Goal: Information Seeking & Learning: Find specific fact

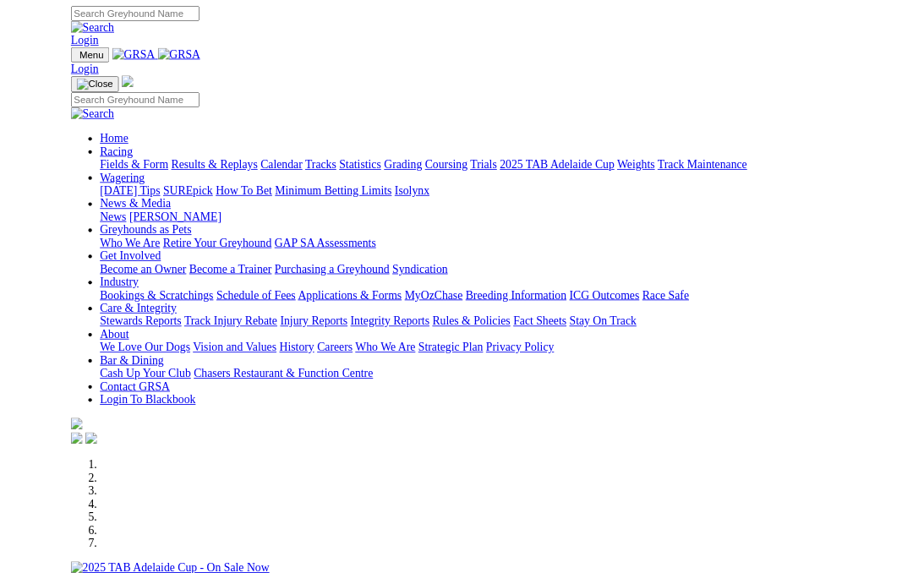
scroll to position [427, 0]
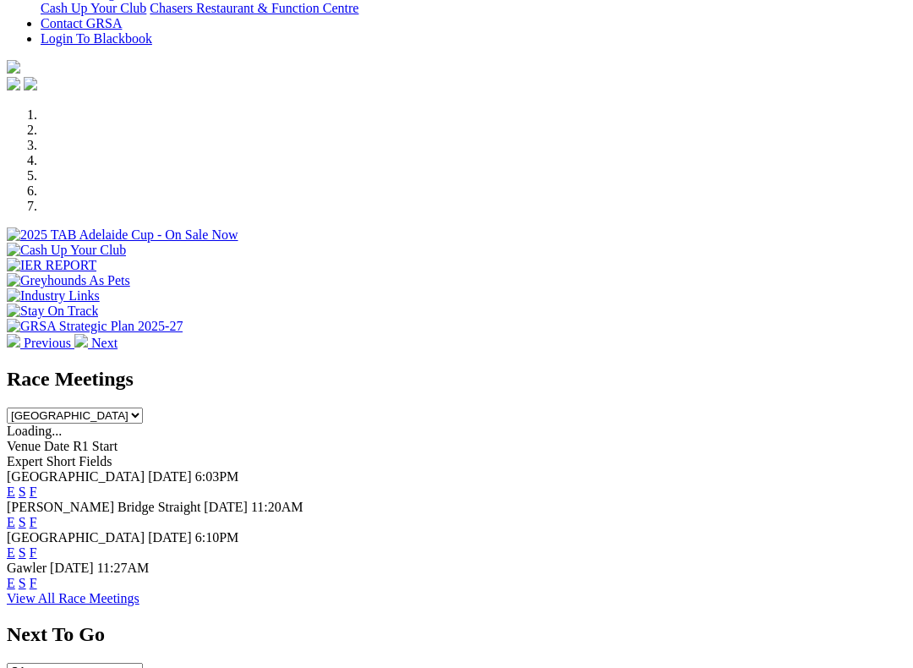
click at [37, 576] on link "F" at bounding box center [34, 583] width 8 height 14
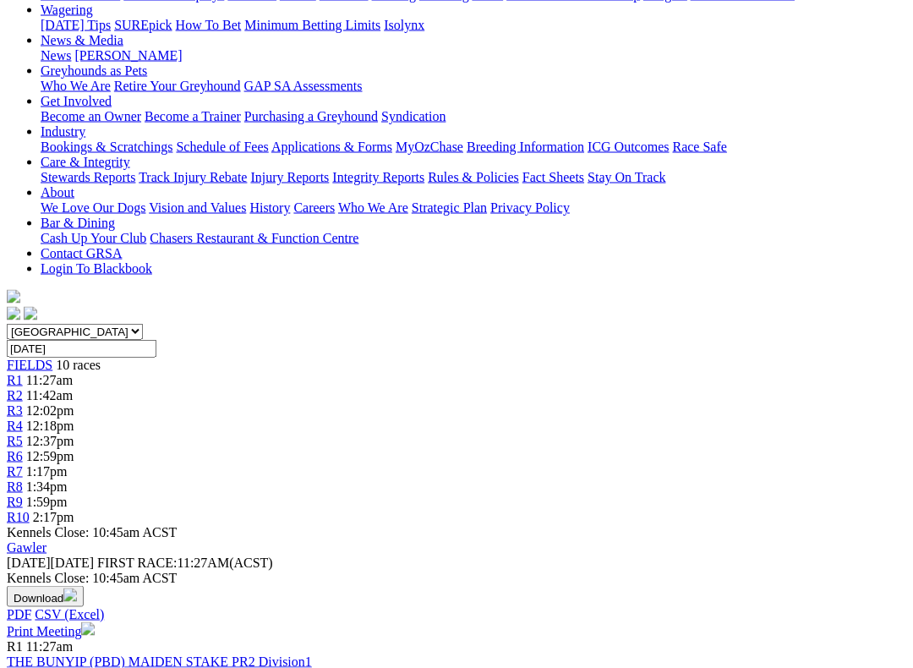
scroll to position [227, 0]
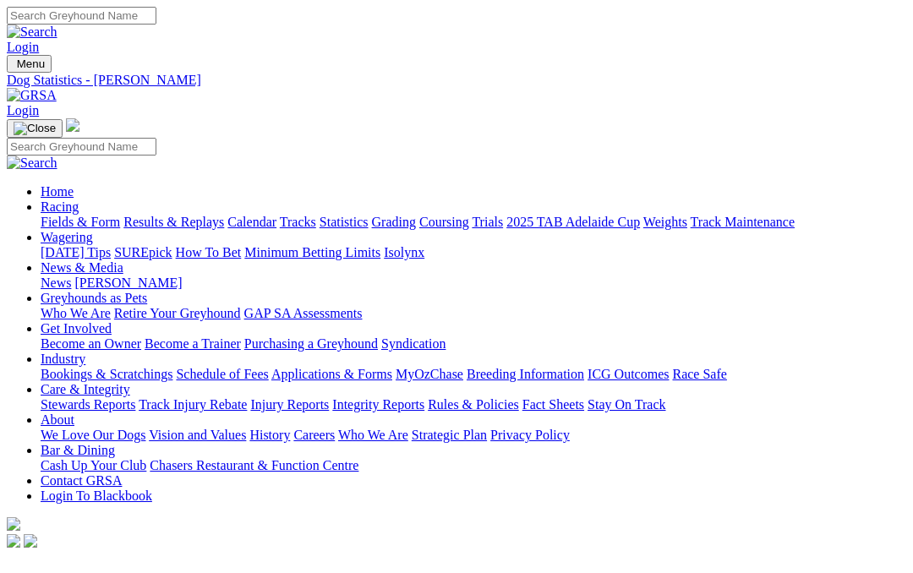
click at [205, 215] on link "Results & Replays" at bounding box center [173, 222] width 101 height 14
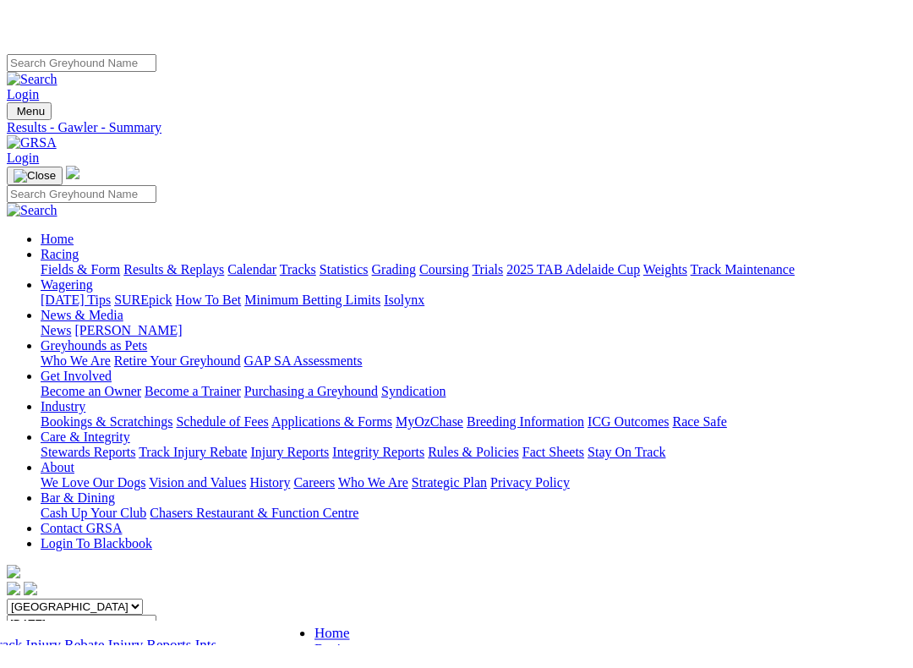
scroll to position [340, 0]
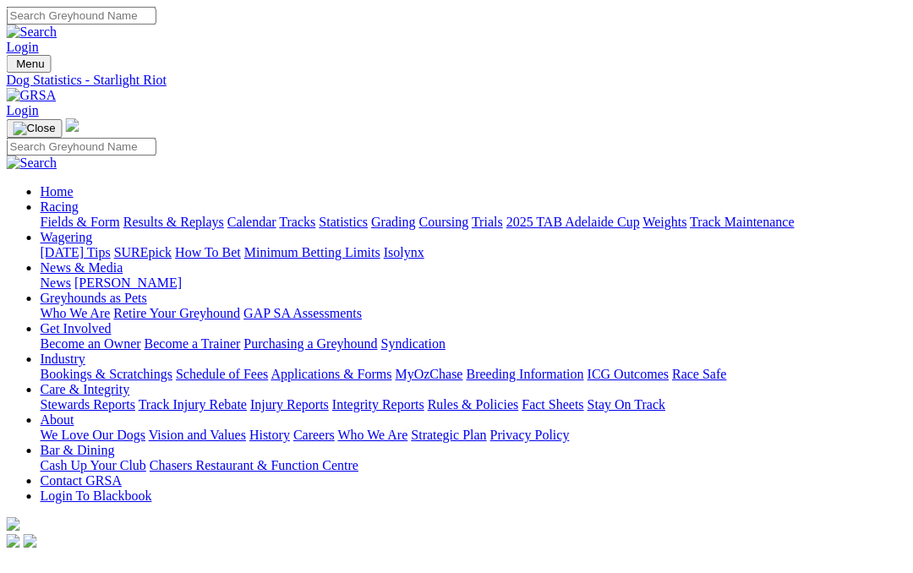
scroll to position [0, 3]
click at [469, 215] on link "Coursing" at bounding box center [444, 222] width 50 height 14
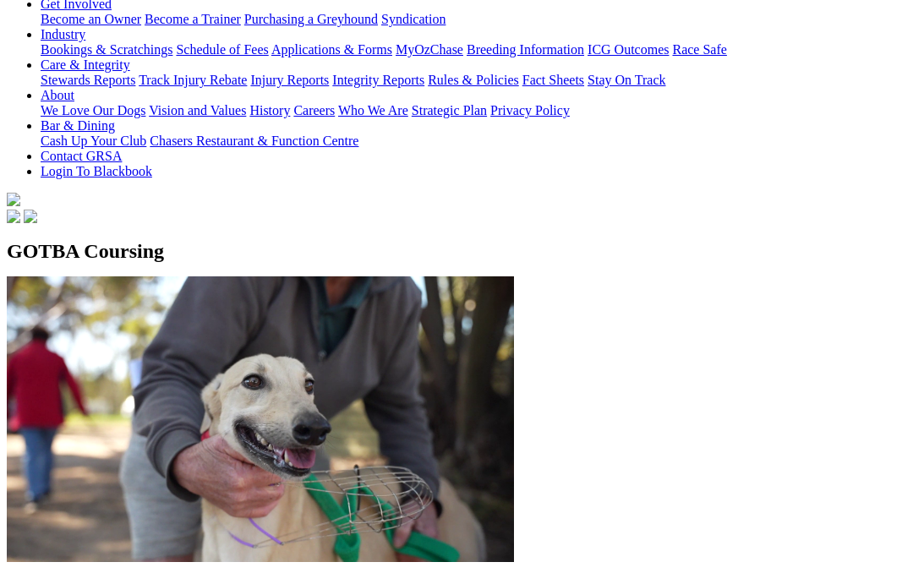
scroll to position [310, 0]
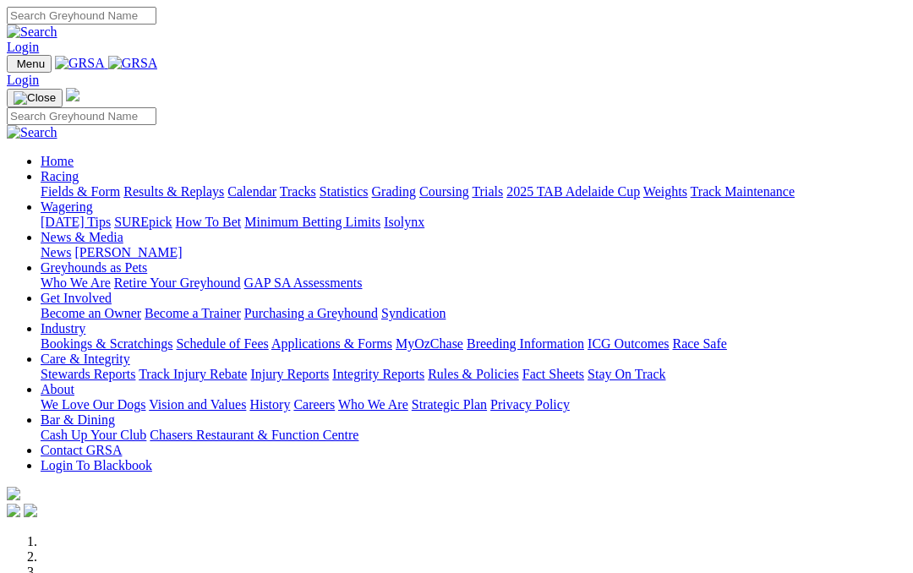
scroll to position [-8, 0]
click at [123, 230] on link "News & Media" at bounding box center [82, 237] width 83 height 14
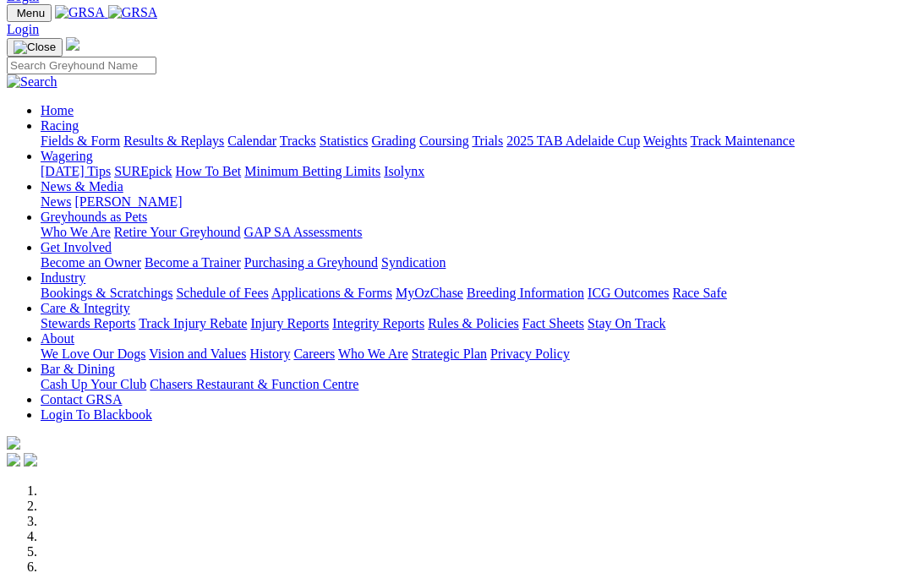
scroll to position [0, 0]
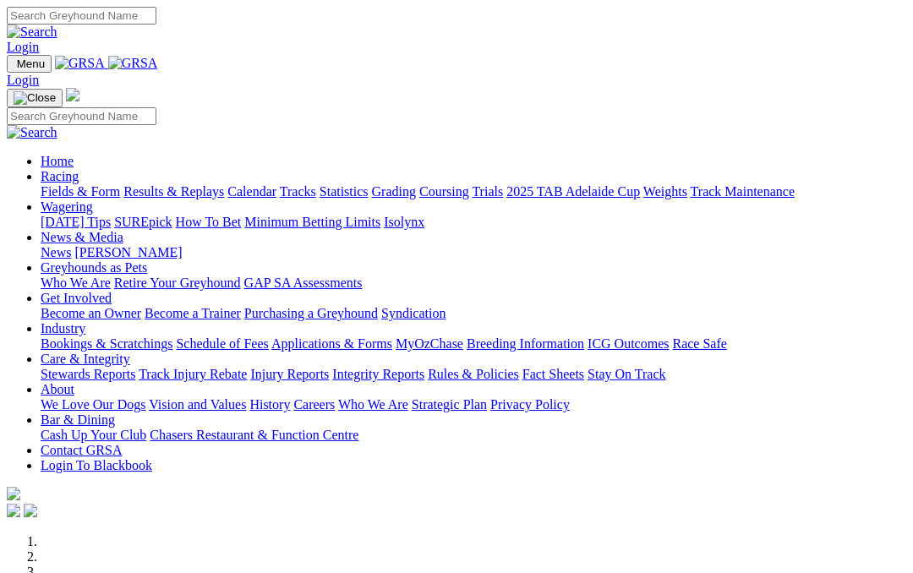
click at [71, 245] on link "News" at bounding box center [56, 252] width 30 height 14
click at [90, 367] on link "Stewards Reports" at bounding box center [88, 374] width 95 height 14
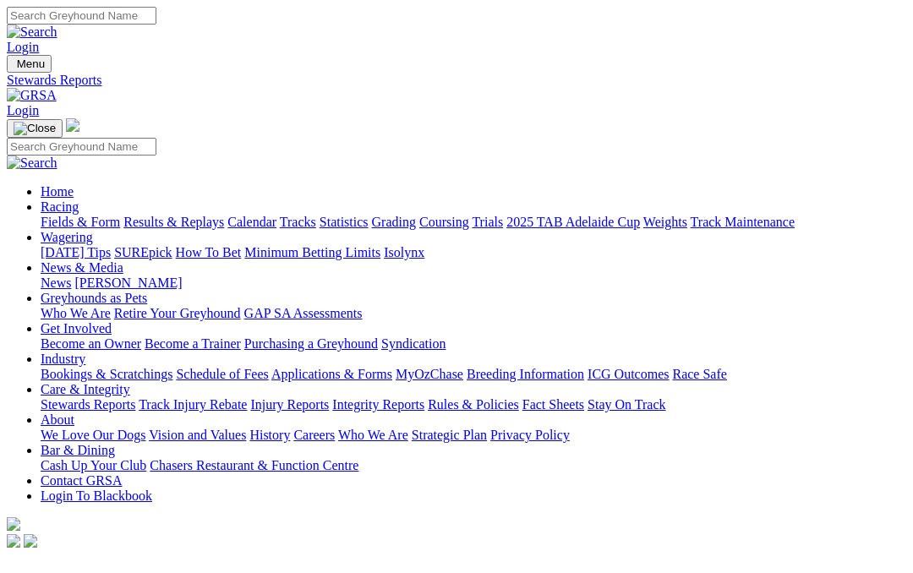
click at [130, 382] on link "Care & Integrity" at bounding box center [86, 389] width 90 height 14
click at [424, 397] on link "Integrity Reports" at bounding box center [378, 404] width 92 height 14
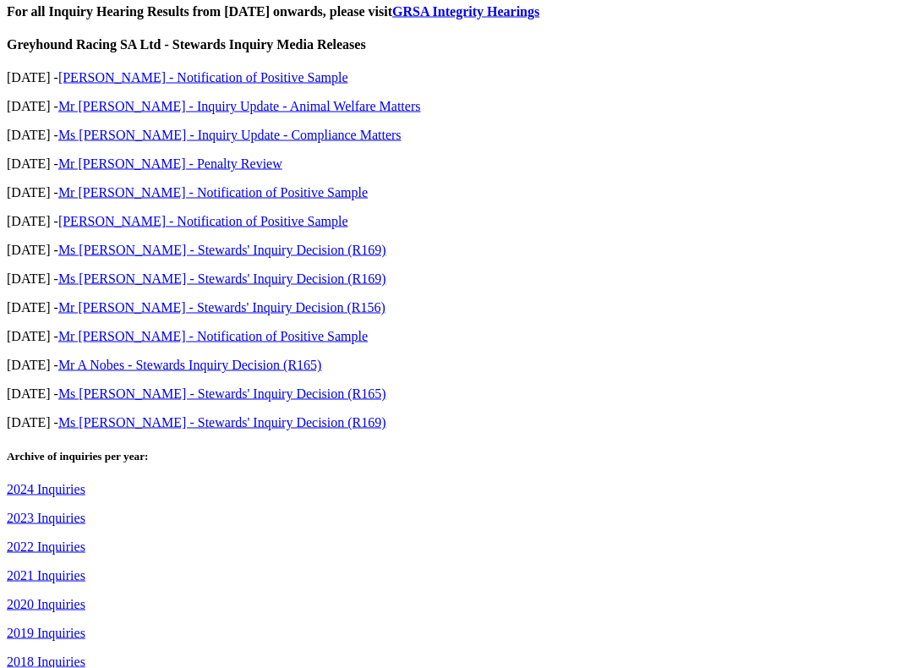
scroll to position [649, 0]
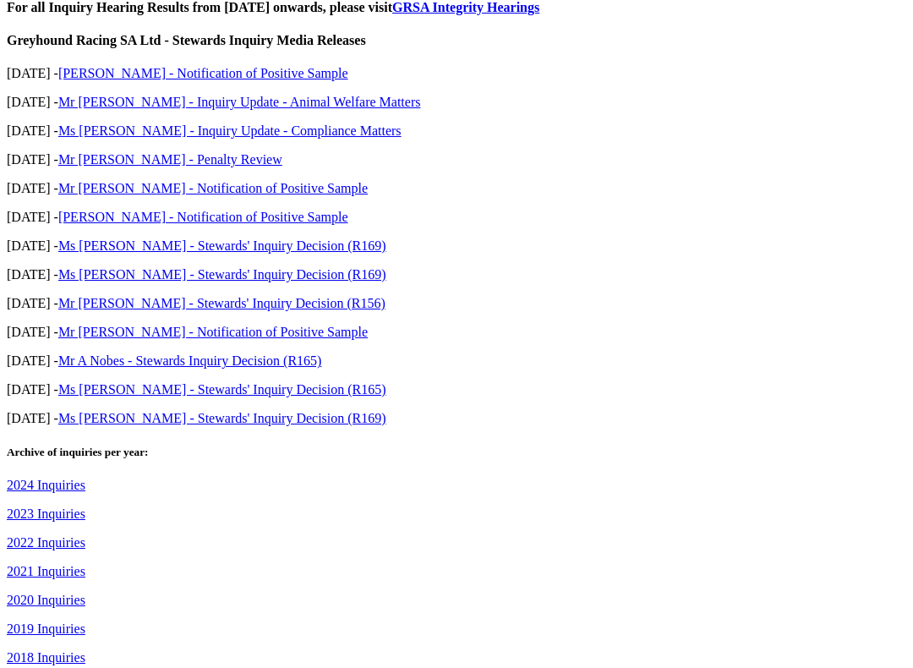
click at [60, 564] on link "2021 Inquiries" at bounding box center [46, 571] width 79 height 14
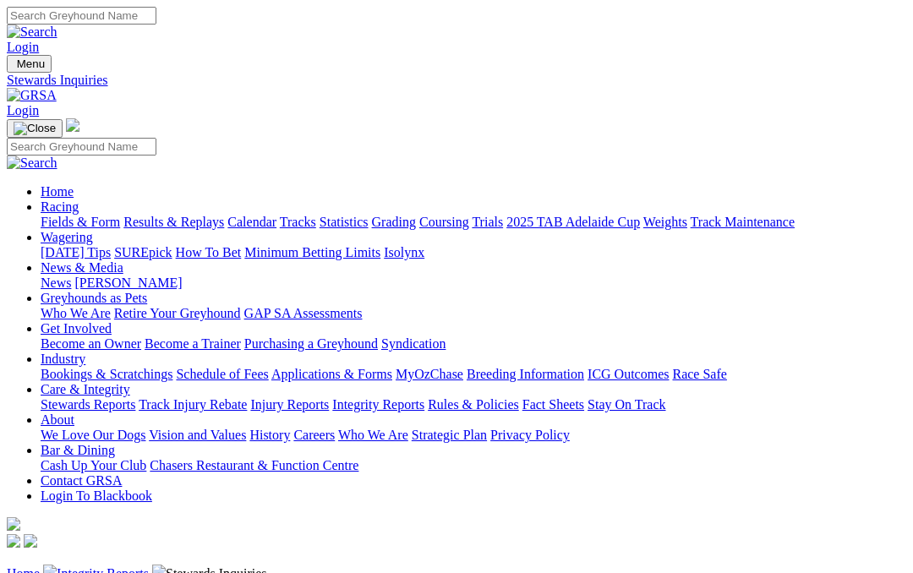
scroll to position [697, 0]
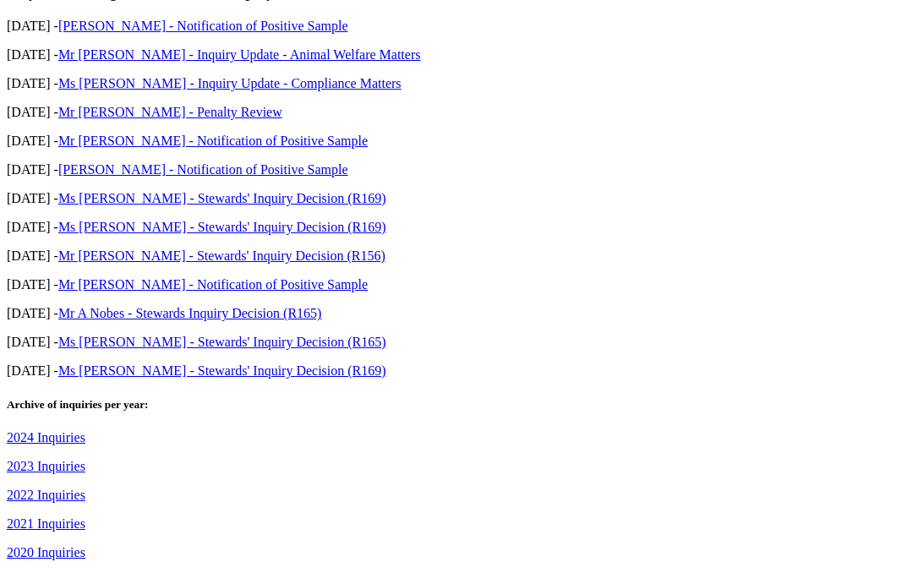
click at [55, 459] on link "2023 Inquiries" at bounding box center [46, 466] width 79 height 14
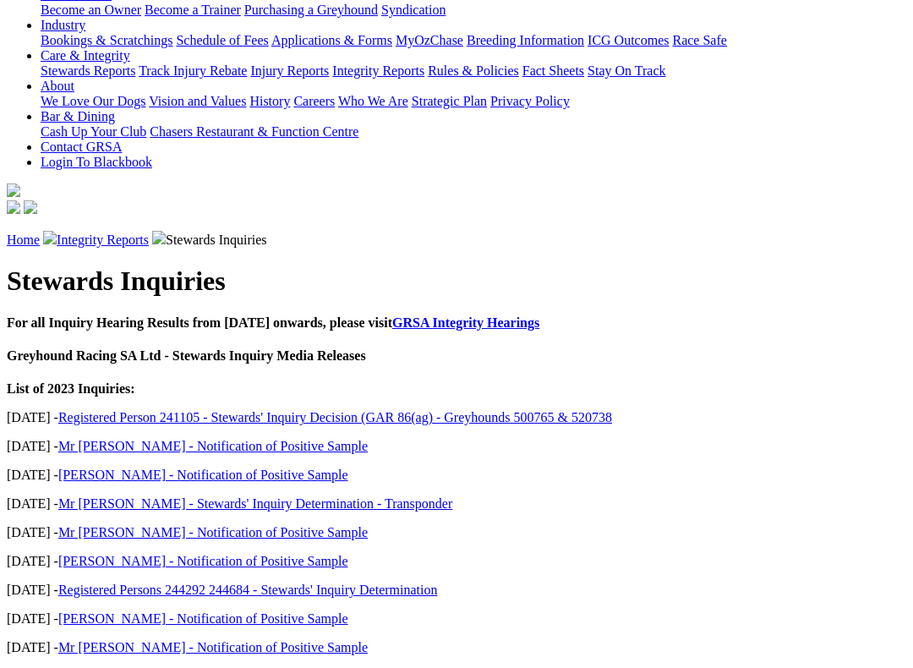
scroll to position [335, 0]
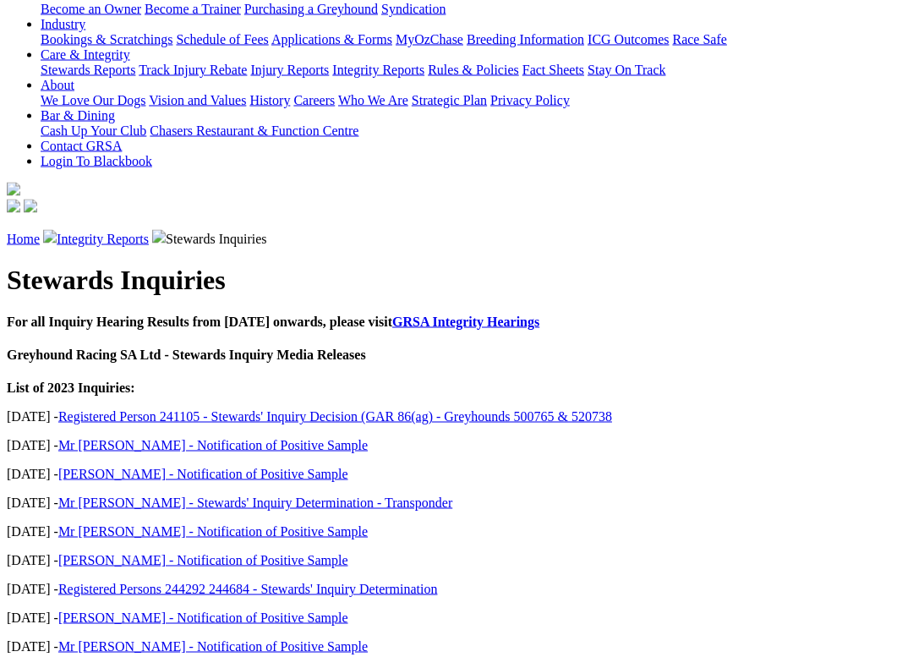
click at [189, 572] on link "[PERSON_NAME] - Notification of Positive Sample" at bounding box center [203, 617] width 290 height 14
click at [207, 572] on link "Mr [PERSON_NAME] - Notification of Positive Sample" at bounding box center [212, 646] width 309 height 14
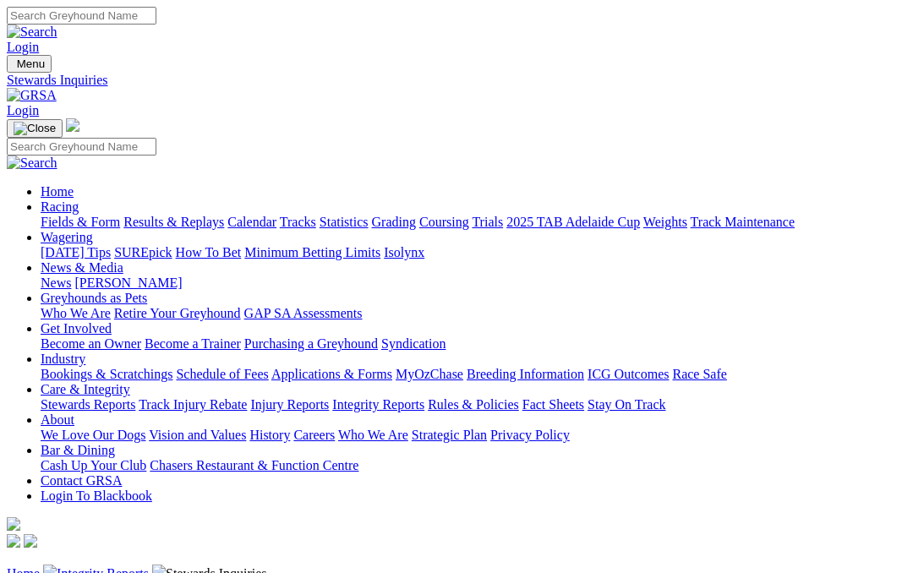
scroll to position [383, 0]
